Goal: Check status: Check status

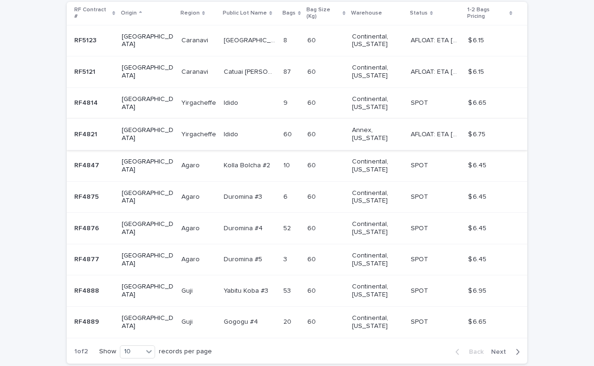
scroll to position [211, 0]
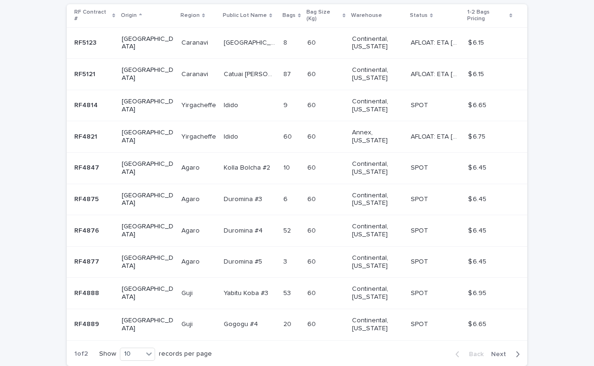
click at [501, 351] on span "Next" at bounding box center [501, 354] width 21 height 7
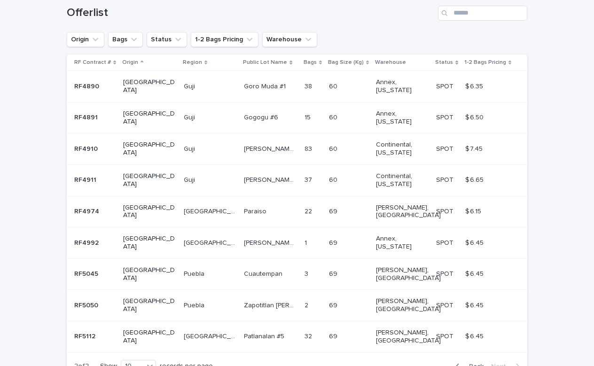
scroll to position [164, 0]
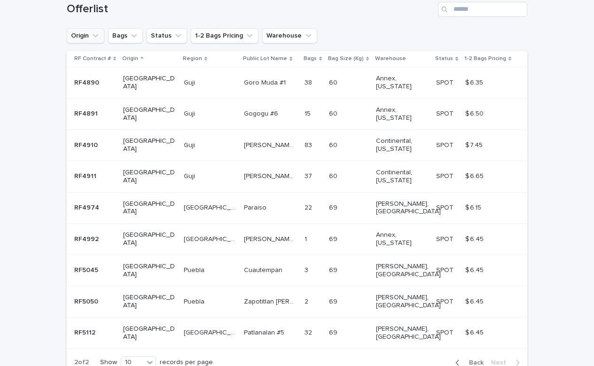
click at [98, 34] on icon "Origin" at bounding box center [96, 35] width 6 height 3
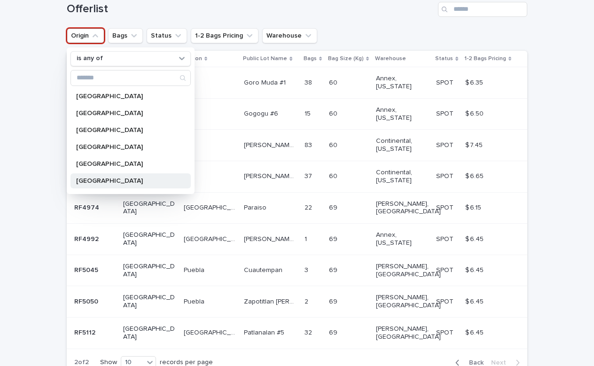
click at [96, 178] on p "[GEOGRAPHIC_DATA]" at bounding box center [126, 181] width 100 height 7
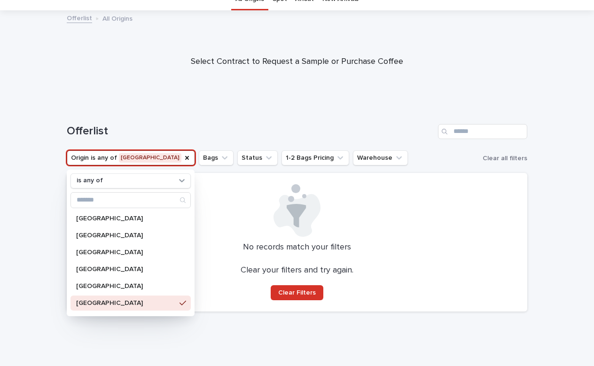
scroll to position [41, 0]
click at [42, 122] on div "Loading... Saving… Loading... Saving… Offerlist Origin is any of [GEOGRAPHIC_DA…" at bounding box center [297, 236] width 594 height 261
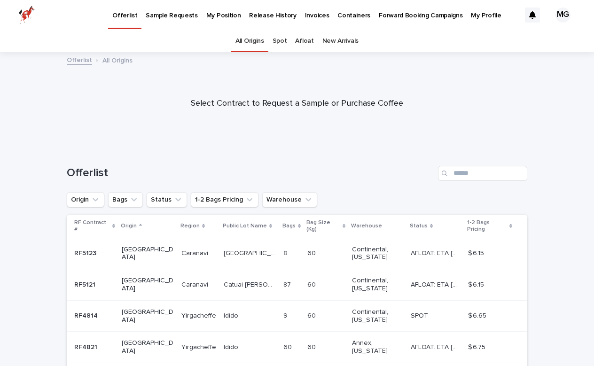
click at [305, 12] on p "Invoices" at bounding box center [317, 10] width 24 height 20
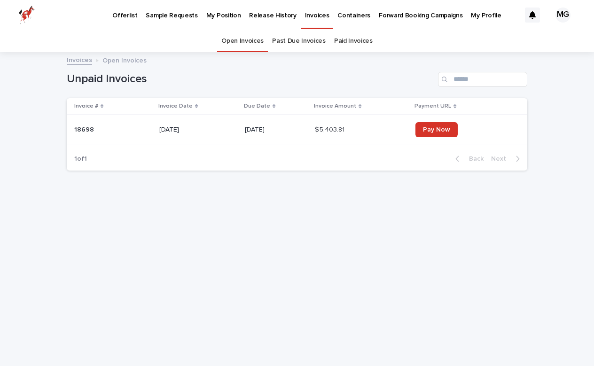
click at [301, 47] on link "Past Due Invoices" at bounding box center [299, 41] width 54 height 22
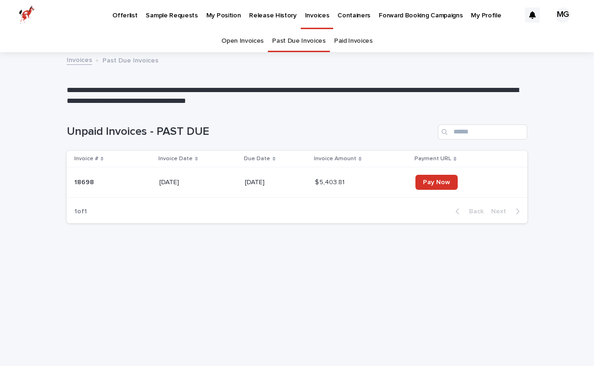
click at [351, 34] on link "Paid Invoices" at bounding box center [353, 41] width 39 height 22
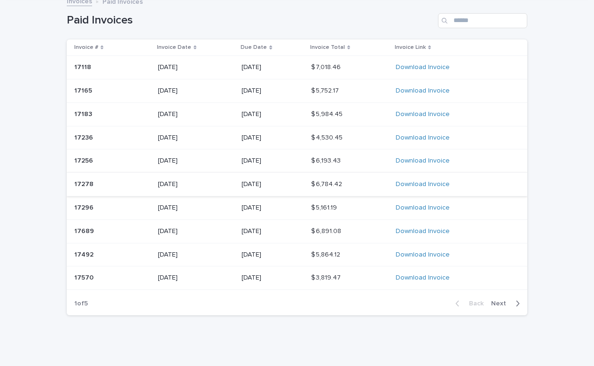
scroll to position [58, 0]
click at [494, 293] on div "Back Next" at bounding box center [487, 305] width 79 height 24
click at [498, 301] on span "Next" at bounding box center [501, 304] width 21 height 7
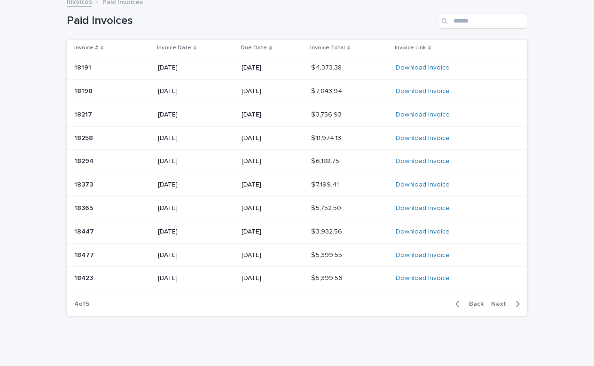
click at [498, 301] on span "Next" at bounding box center [501, 304] width 21 height 7
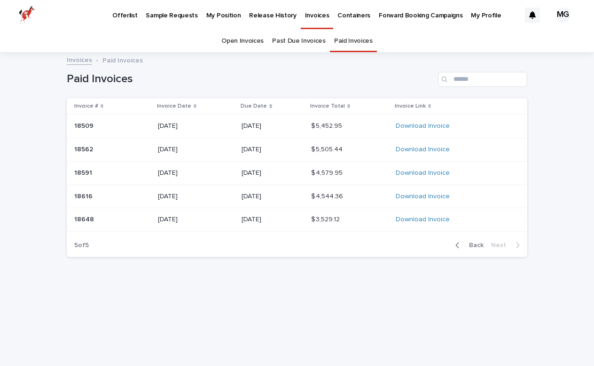
click at [498, 299] on div "Loading... Saving… Loading... Saving… Paid Invoices Invoice # Invoice Date Due …" at bounding box center [297, 198] width 470 height 290
